Goal: Task Accomplishment & Management: Manage account settings

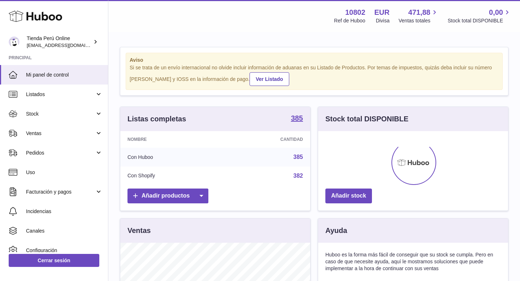
scroll to position [113, 190]
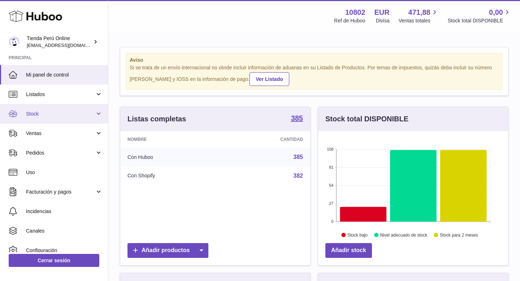
click at [45, 113] on span "Stock" at bounding box center [60, 113] width 69 height 7
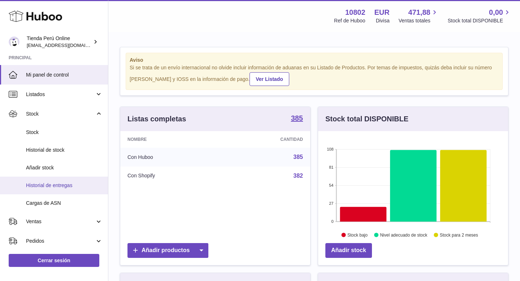
scroll to position [1, 0]
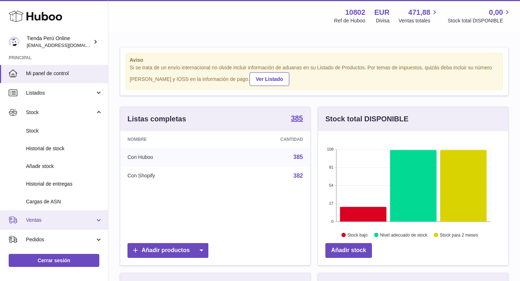
click at [62, 219] on span "Ventas" at bounding box center [60, 219] width 69 height 7
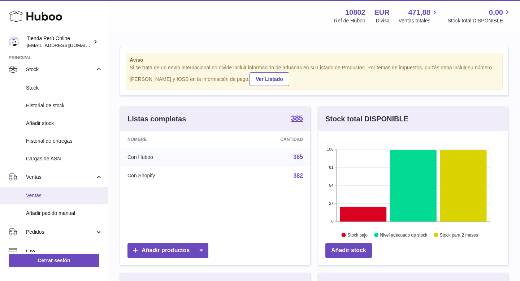
scroll to position [48, 0]
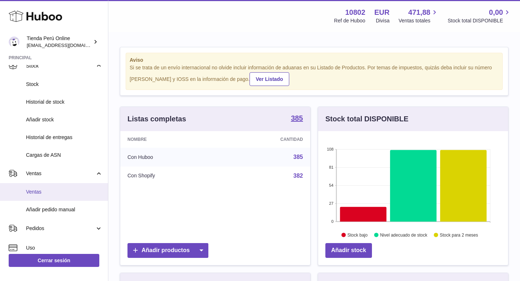
click at [56, 194] on span "Ventas" at bounding box center [64, 191] width 76 height 7
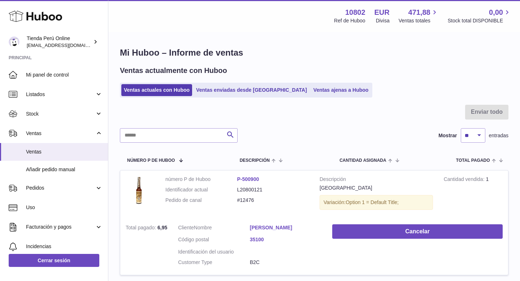
scroll to position [12, 0]
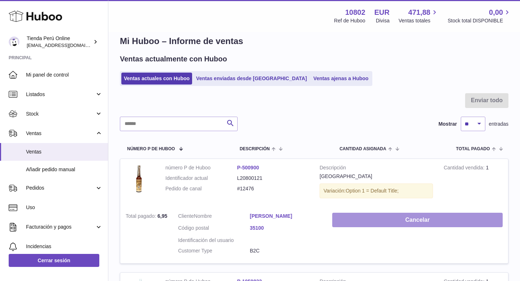
click at [379, 222] on button "Cancelar" at bounding box center [417, 220] width 170 height 15
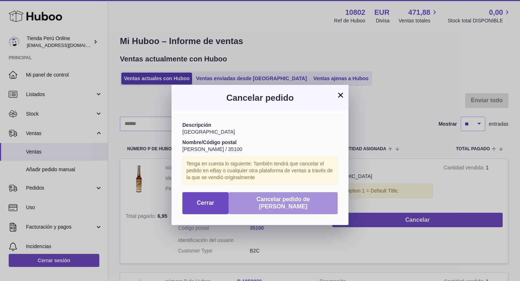
click at [302, 201] on span "Cancelar pedido de Huboo" at bounding box center [282, 203] width 53 height 14
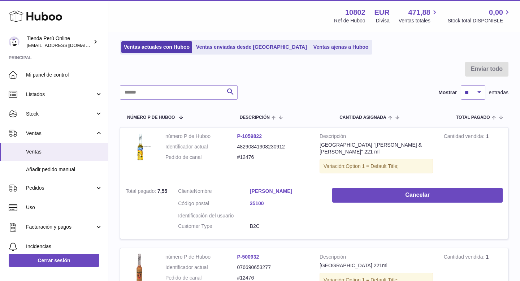
scroll to position [51, 0]
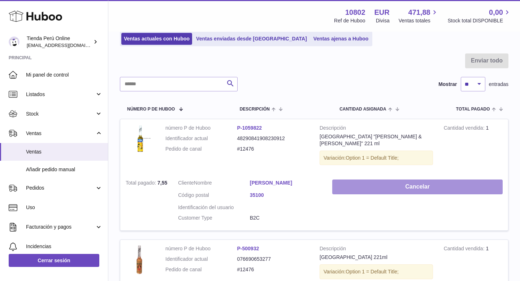
click at [392, 181] on button "Cancelar" at bounding box center [417, 186] width 170 height 15
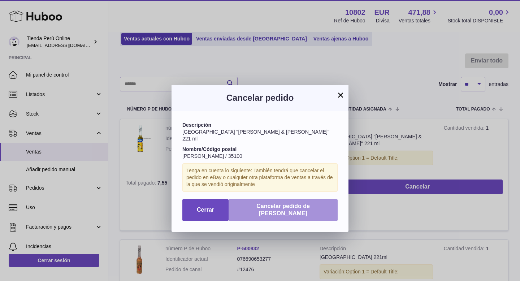
click at [299, 203] on span "Cancelar pedido de Huboo" at bounding box center [282, 210] width 53 height 14
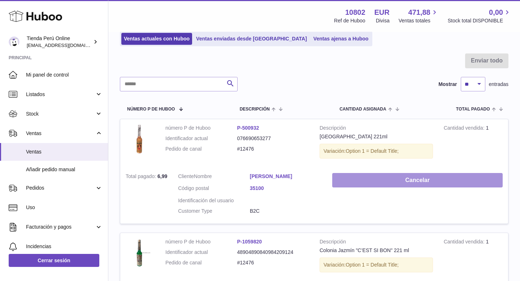
click at [384, 184] on button "Cancelar" at bounding box center [417, 180] width 170 height 15
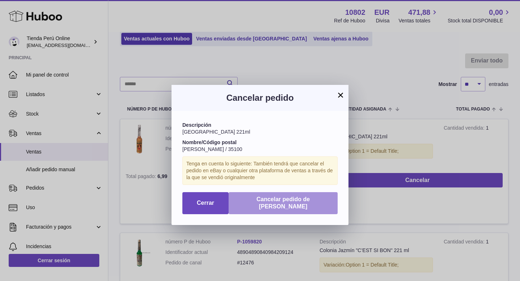
click at [309, 203] on button "Cancelar pedido de Huboo" at bounding box center [282, 203] width 109 height 22
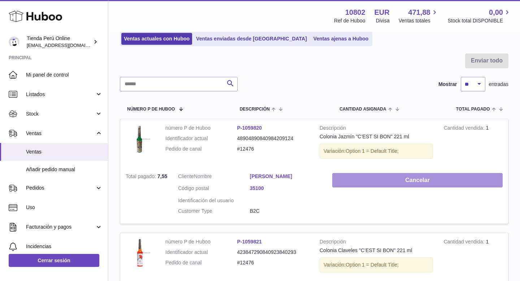
click at [363, 181] on button "Cancelar" at bounding box center [417, 180] width 170 height 15
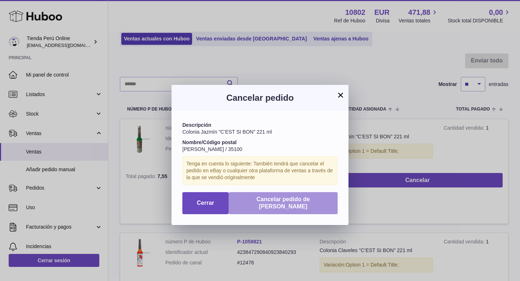
click at [285, 198] on span "Cancelar pedido de Huboo" at bounding box center [282, 203] width 53 height 14
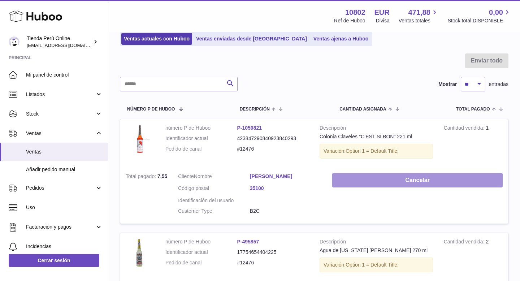
click at [363, 186] on button "Cancelar" at bounding box center [417, 180] width 170 height 15
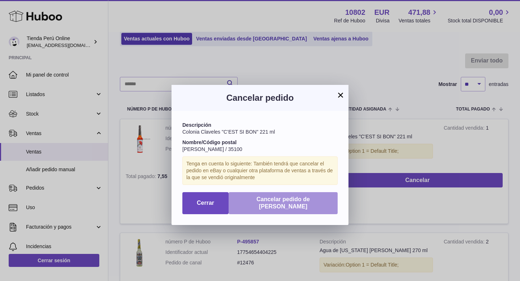
click at [309, 198] on span "Cancelar pedido de Huboo" at bounding box center [282, 203] width 53 height 14
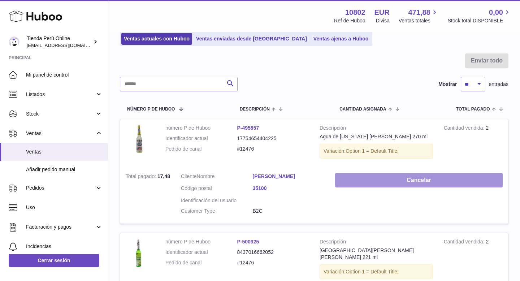
click at [354, 187] on button "Cancelar" at bounding box center [418, 180] width 167 height 15
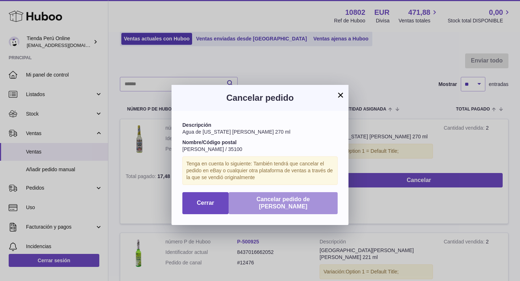
click at [305, 201] on span "Cancelar pedido de Huboo" at bounding box center [282, 203] width 53 height 14
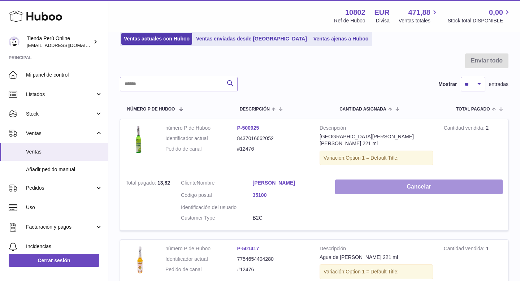
click at [365, 186] on button "Cancelar" at bounding box center [418, 186] width 167 height 15
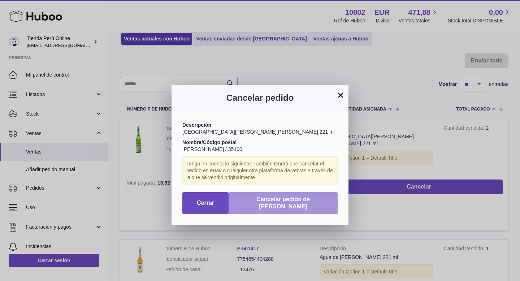
click at [318, 204] on button "Cancelar pedido de Huboo" at bounding box center [282, 203] width 109 height 22
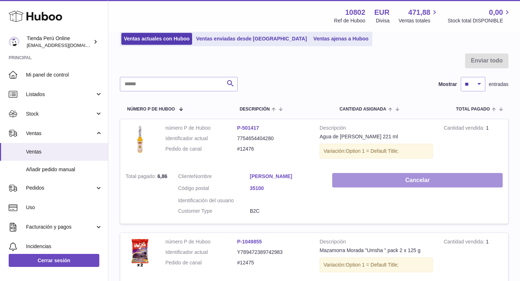
click at [371, 185] on button "Cancelar" at bounding box center [417, 180] width 170 height 15
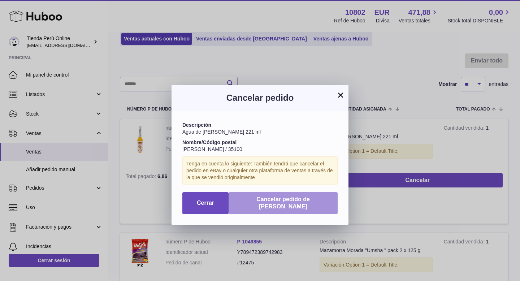
click at [307, 198] on span "Cancelar pedido de Huboo" at bounding box center [282, 203] width 53 height 14
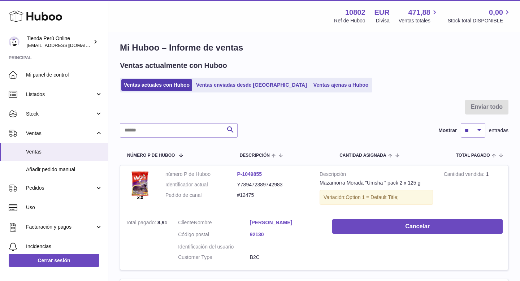
scroll to position [0, 0]
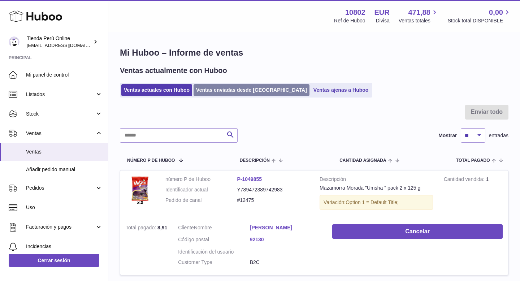
click at [216, 88] on link "Ventas enviadas desde Huboo" at bounding box center [251, 90] width 116 height 12
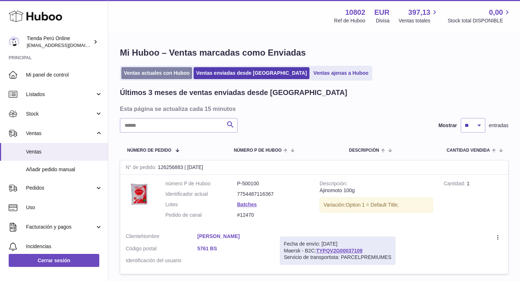
click at [168, 76] on link "Ventas actuales con Huboo" at bounding box center [156, 73] width 71 height 12
